Goal: Find specific page/section: Find specific page/section

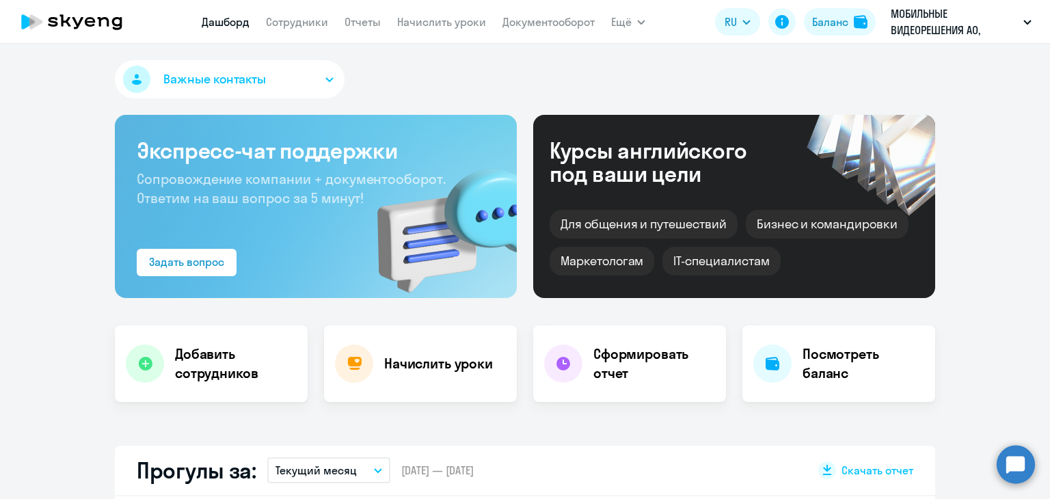
select select "30"
click at [276, 25] on link "Сотрудники" at bounding box center [297, 22] width 62 height 14
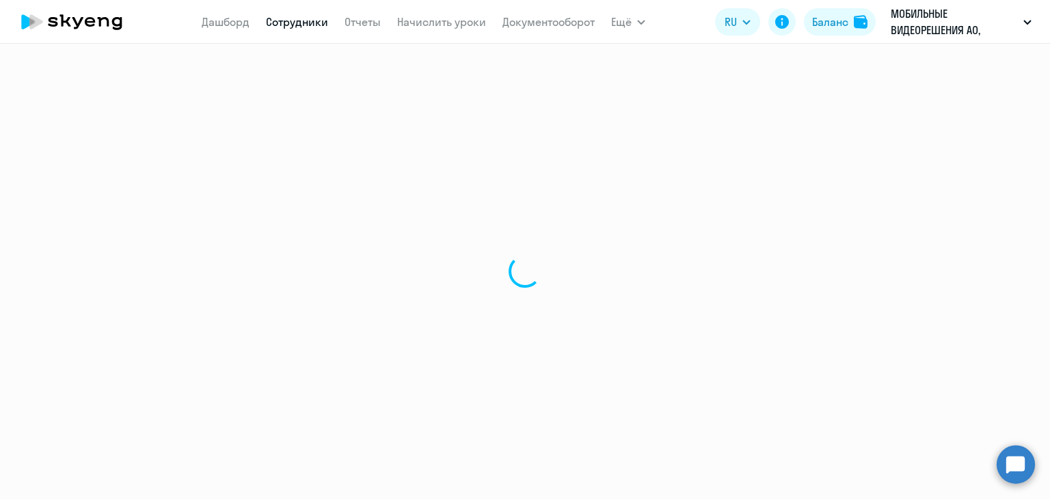
select select "30"
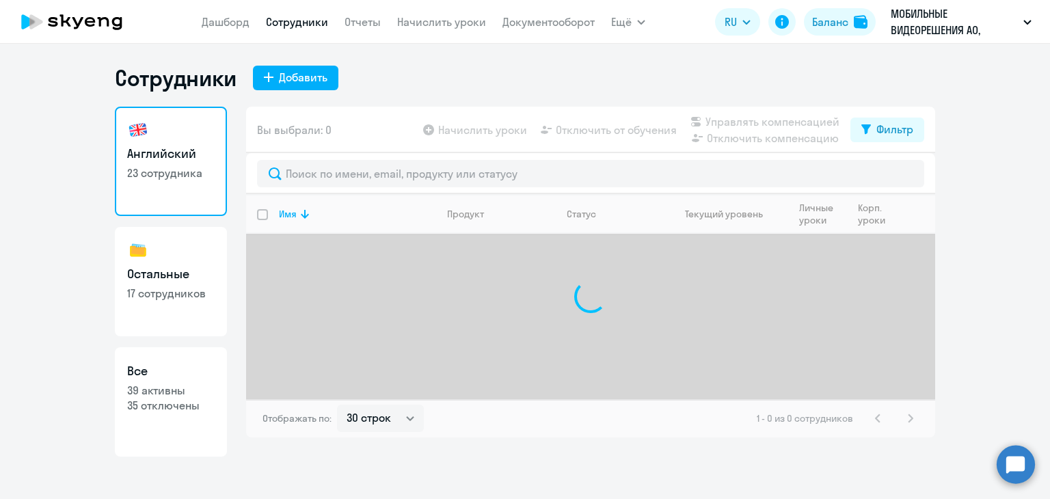
click at [342, 125] on div "Вы выбрали: 0 Начислить уроки Отключить от обучения Управлять компенсацией Откл…" at bounding box center [590, 130] width 689 height 46
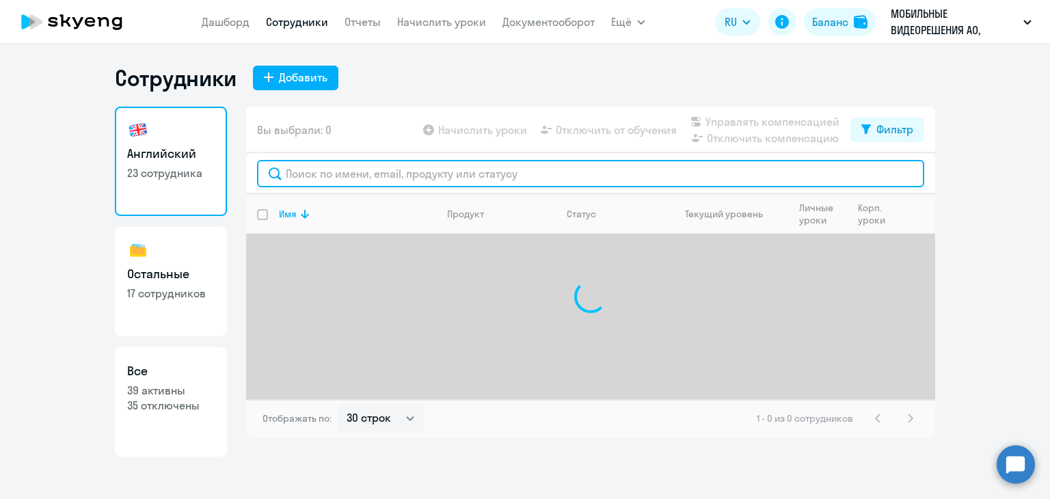
click at [338, 176] on input "text" at bounding box center [590, 173] width 667 height 27
type input "к"
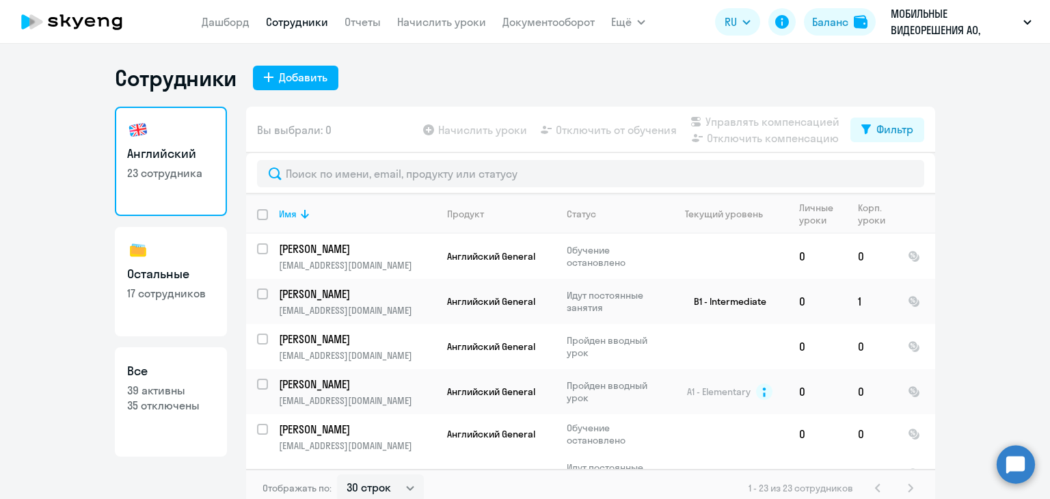
click at [198, 271] on h3 "Остальные" at bounding box center [170, 274] width 87 height 18
select select "30"
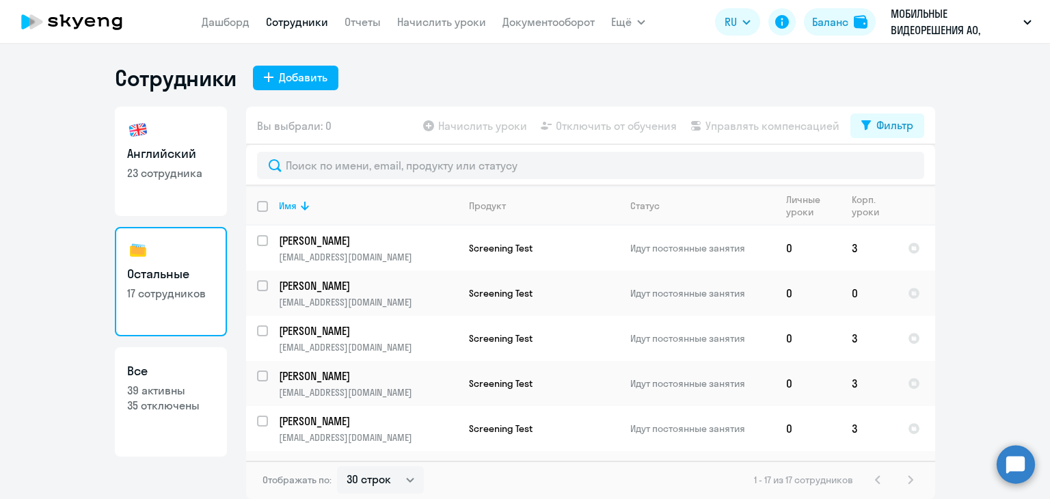
click at [180, 424] on link "Все 39 активны 35 отключены" at bounding box center [171, 401] width 112 height 109
select select "30"
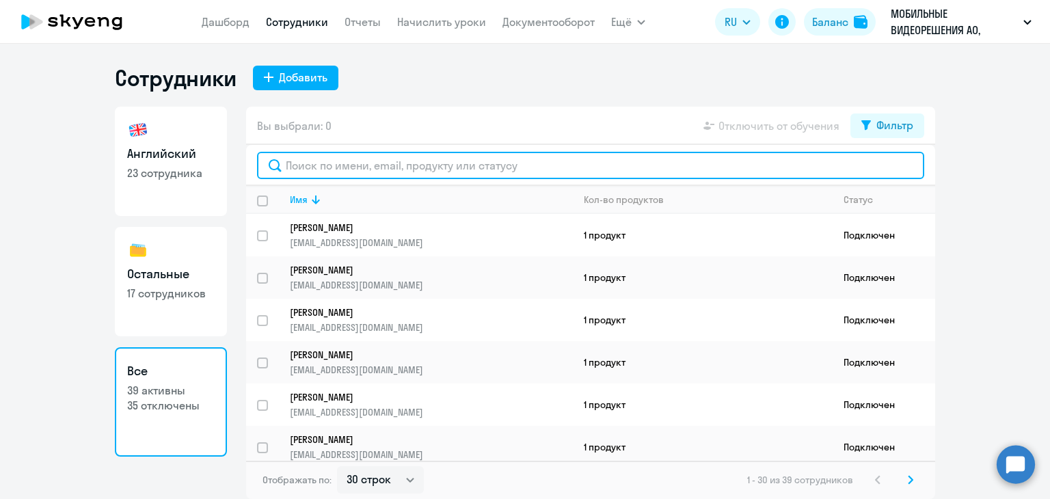
click at [383, 165] on input "text" at bounding box center [590, 165] width 667 height 27
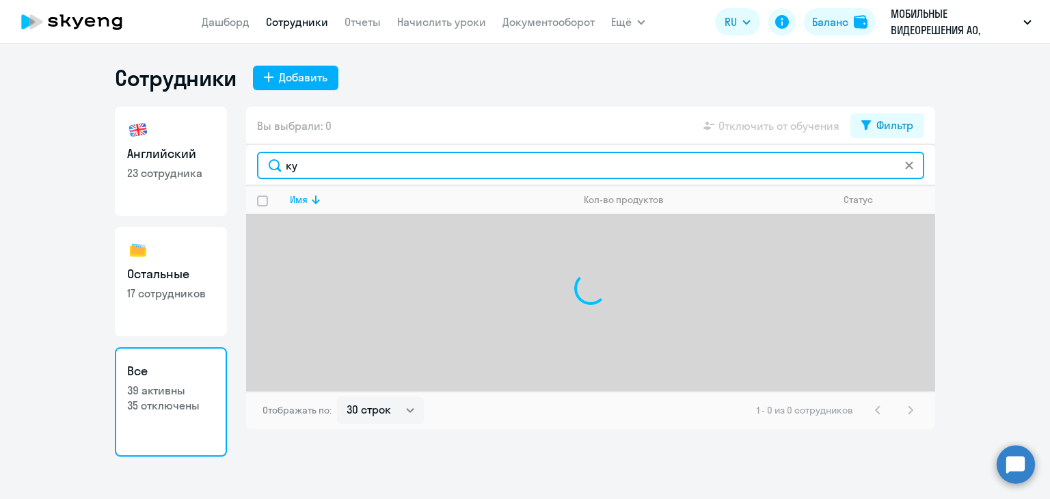
type input "к"
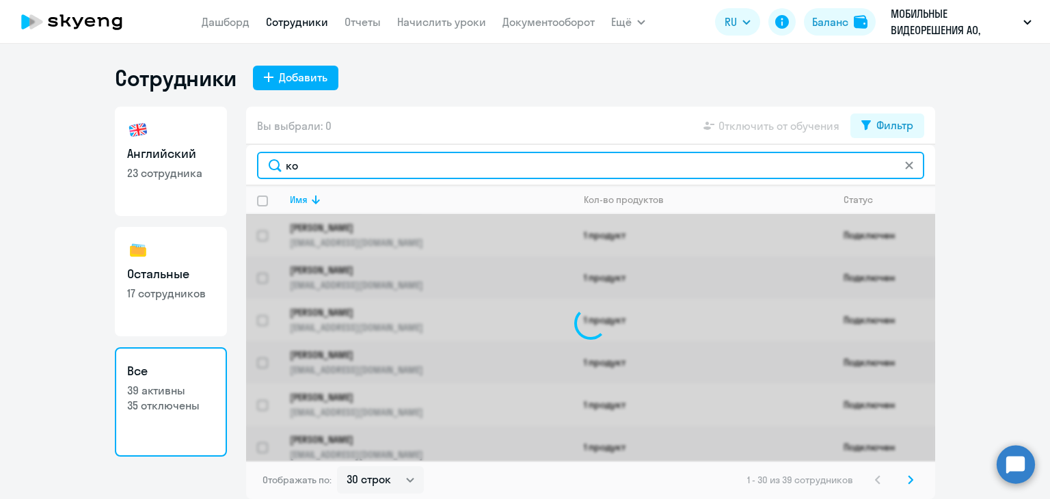
type input "к"
